Goal: Task Accomplishment & Management: Use online tool/utility

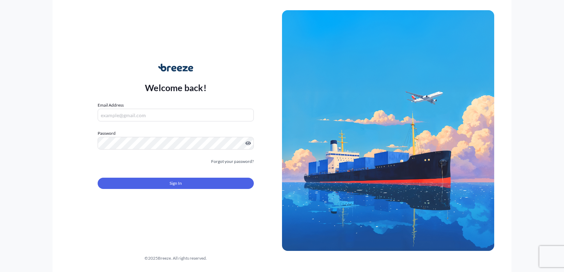
click at [208, 112] on input "Email Address" at bounding box center [176, 115] width 156 height 13
type input "[EMAIL_ADDRESS][DOMAIN_NAME]"
click at [178, 178] on button "Sign In" at bounding box center [176, 183] width 156 height 11
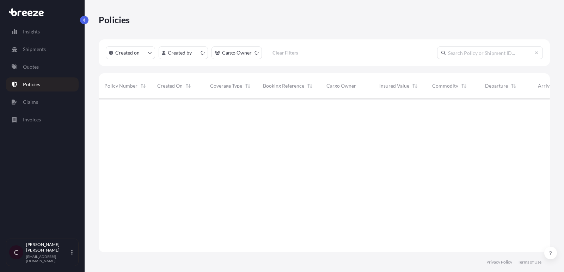
scroll to position [158, 451]
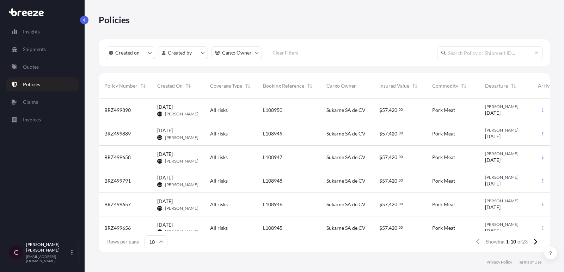
click at [474, 53] on input "text" at bounding box center [490, 52] width 106 height 13
paste input "K276"
type input "K276"
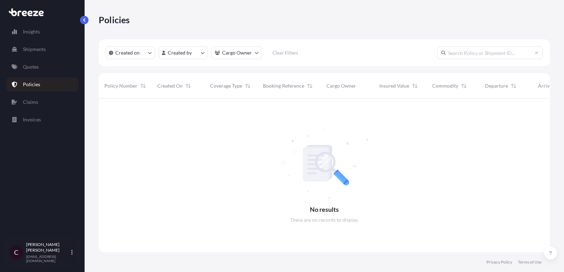
scroll to position [0, 0]
paste input "L108378"
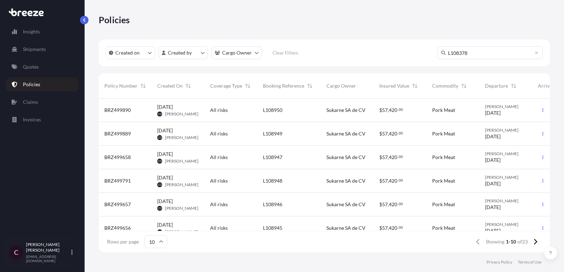
scroll to position [0, 0]
type input "L108378"
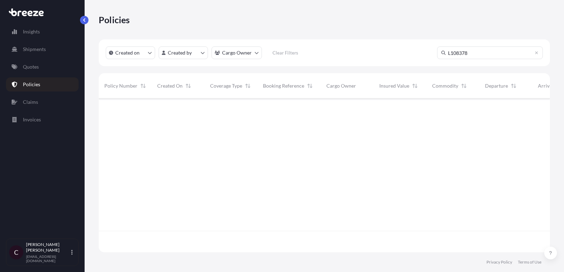
scroll to position [179, 451]
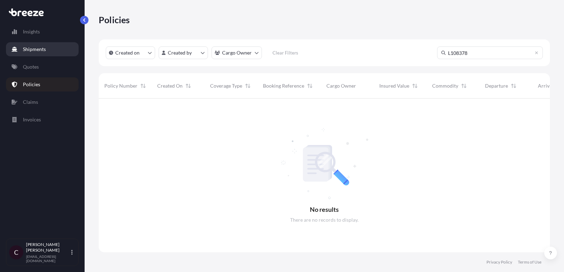
click at [26, 55] on link "Shipments" at bounding box center [42, 49] width 73 height 14
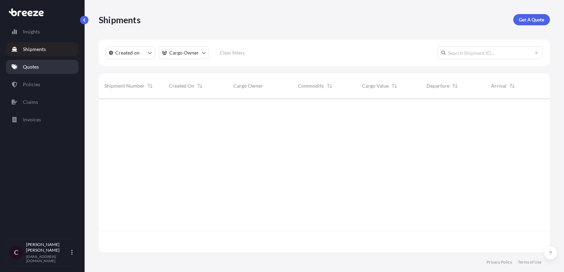
click at [24, 67] on p "Quotes" at bounding box center [31, 66] width 16 height 7
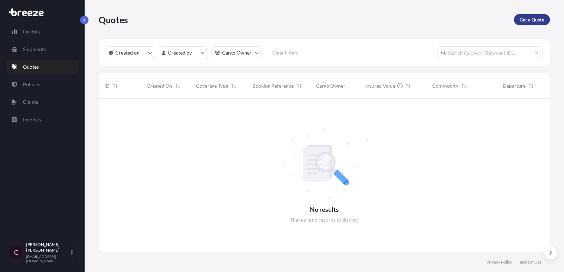
scroll to position [179, 451]
click at [531, 19] on p "Get a Quote" at bounding box center [531, 19] width 25 height 7
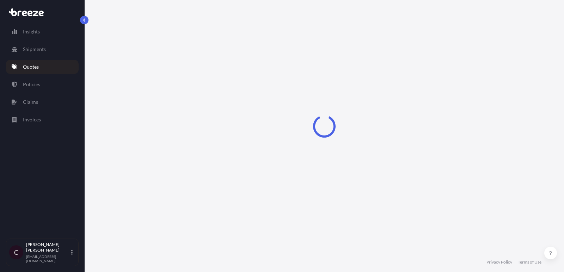
select select "Road"
select select "1"
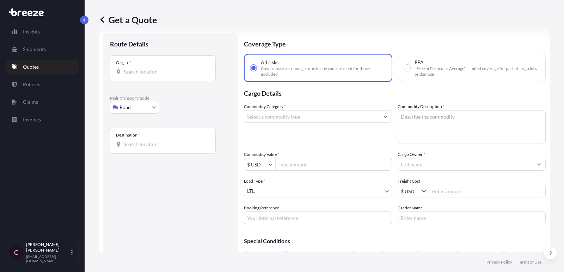
scroll to position [11, 0]
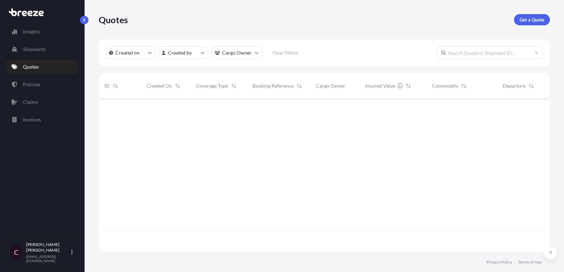
scroll to position [158, 451]
click at [23, 84] on p "Policies" at bounding box center [31, 84] width 17 height 7
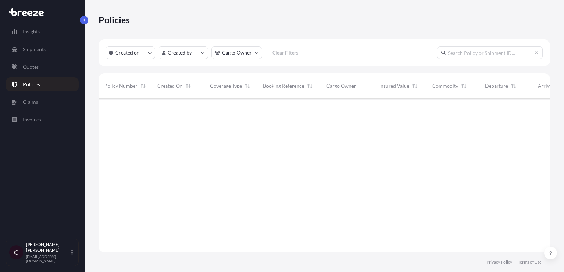
scroll to position [158, 451]
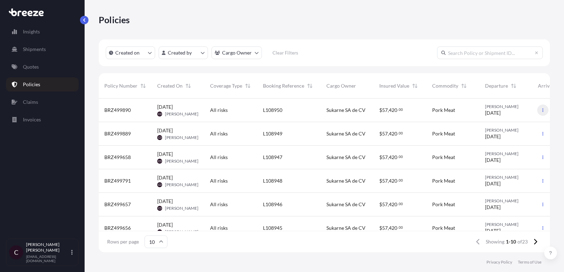
click at [544, 112] on button "button" at bounding box center [542, 110] width 11 height 11
click at [517, 112] on p "Duplicate quote" at bounding box center [503, 111] width 35 height 7
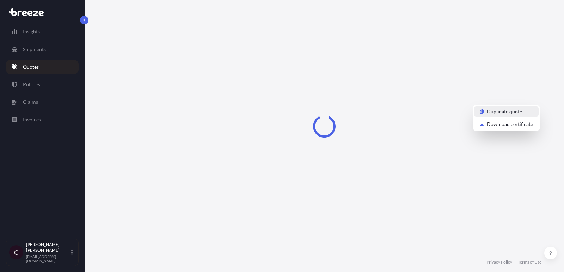
select select "Road"
select select "2"
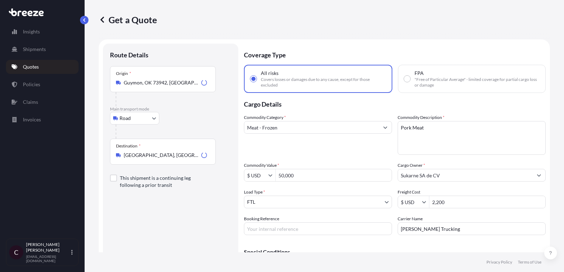
scroll to position [11, 0]
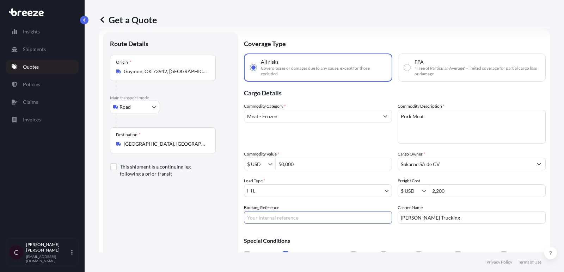
click at [275, 218] on input "Booking Reference" at bounding box center [318, 217] width 148 height 13
paste input "L108378"
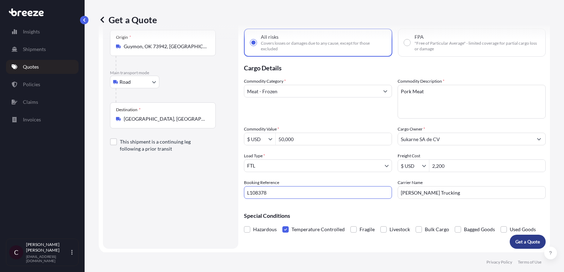
type input "L108378"
click at [520, 240] on p "Get a Quote" at bounding box center [527, 241] width 25 height 7
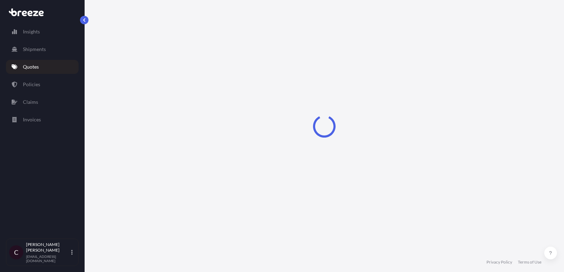
select select "Road"
select select "2"
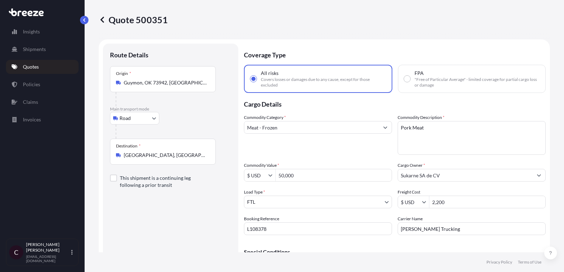
click at [38, 69] on p "Quotes" at bounding box center [31, 66] width 16 height 7
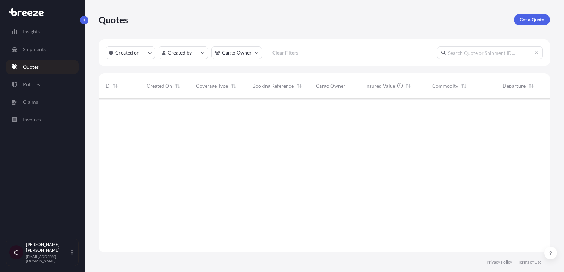
scroll to position [158, 451]
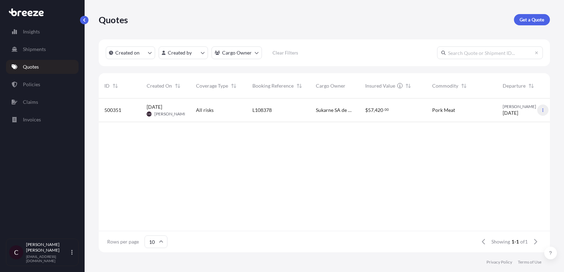
click at [542, 110] on icon "button" at bounding box center [542, 110] width 4 height 4
click at [514, 131] on body "Insights Shipments Quotes Policies Claims Invoices C [PERSON_NAME] [EMAIL_ADDRE…" at bounding box center [282, 136] width 564 height 272
click at [514, 125] on p "Duplicate quote" at bounding box center [514, 124] width 35 height 7
select select "Road"
select select "2"
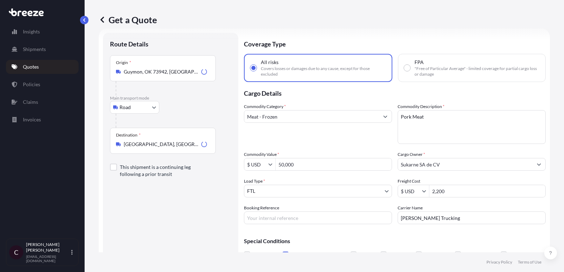
scroll to position [11, 0]
click at [294, 218] on input "Booking Reference" at bounding box center [318, 217] width 148 height 13
paste input "L109189"
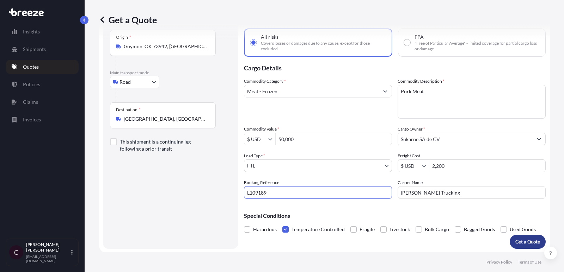
type input "L109189"
click at [525, 242] on p "Get a Quote" at bounding box center [527, 241] width 25 height 7
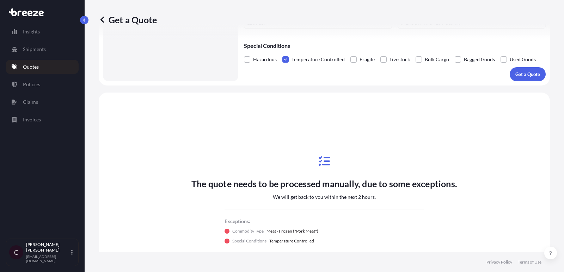
scroll to position [0, 0]
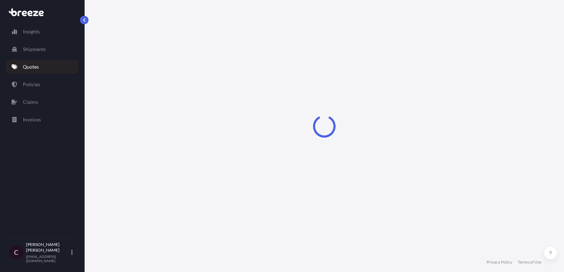
select select "Road"
select select "2"
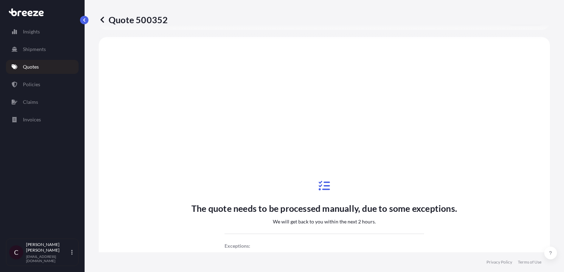
scroll to position [261, 0]
click at [25, 66] on p "Quotes" at bounding box center [31, 66] width 16 height 7
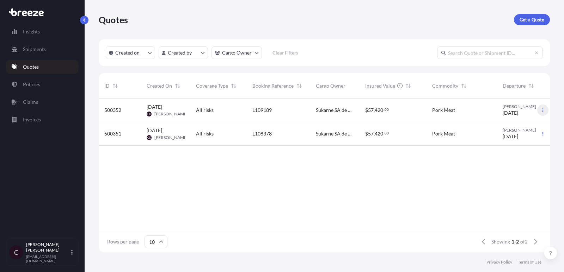
click at [542, 111] on icon "button" at bounding box center [542, 110] width 4 height 4
click at [514, 126] on p "Duplicate quote" at bounding box center [514, 124] width 35 height 7
select select "Road"
select select "2"
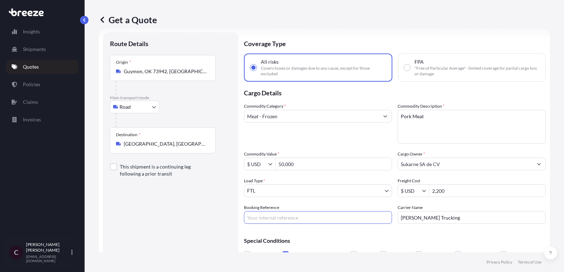
click at [277, 213] on input "Booking Reference" at bounding box center [318, 217] width 148 height 13
paste input "L109190"
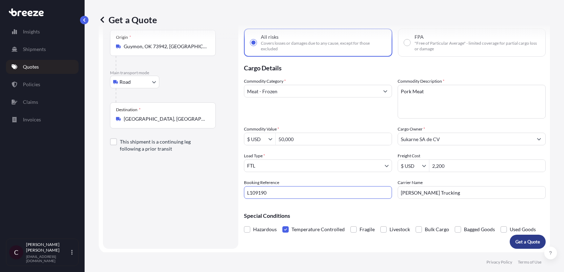
type input "L109190"
click at [517, 243] on p "Get a Quote" at bounding box center [527, 241] width 25 height 7
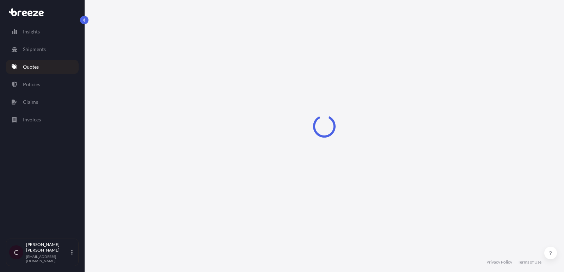
select select "Road"
select select "2"
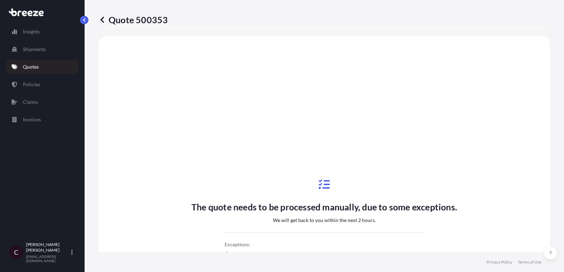
click at [35, 67] on p "Quotes" at bounding box center [31, 66] width 16 height 7
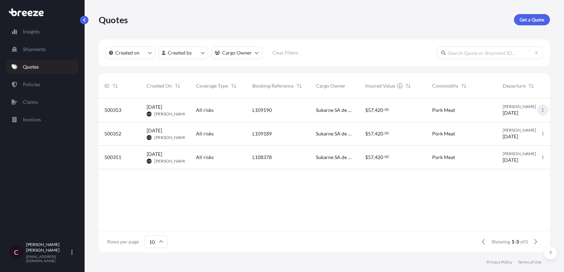
click at [540, 111] on icon "button" at bounding box center [542, 110] width 4 height 4
click at [512, 125] on p "Duplicate quote" at bounding box center [514, 124] width 35 height 7
select select "Road"
select select "2"
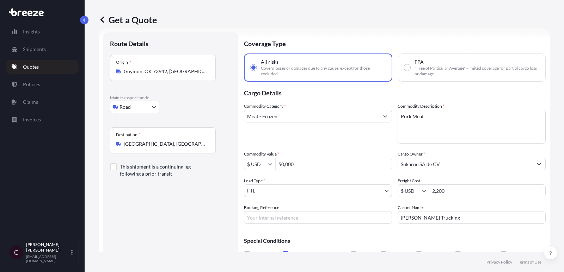
click at [273, 225] on div "Coverage Type All risks Covers losses or damages due to any cause, except for t…" at bounding box center [394, 153] width 301 height 242
click at [273, 218] on input "Booking Reference" at bounding box center [318, 217] width 148 height 13
paste input "L109191"
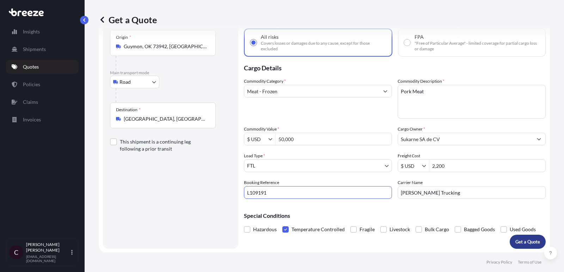
type input "L109191"
click at [522, 237] on button "Get a Quote" at bounding box center [527, 242] width 36 height 14
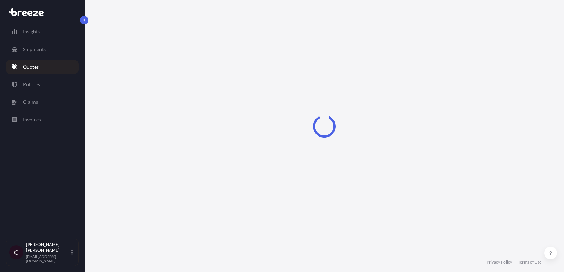
select select "Road"
select select "2"
